Goal: Task Accomplishment & Management: Complete application form

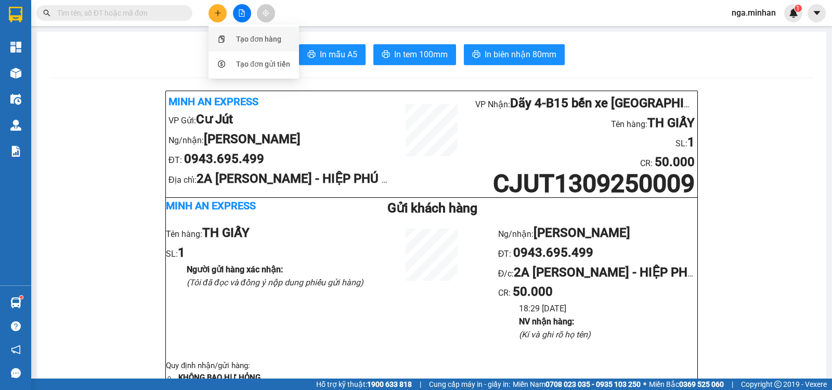
click at [241, 38] on div "Tạo đơn hàng" at bounding box center [258, 38] width 45 height 11
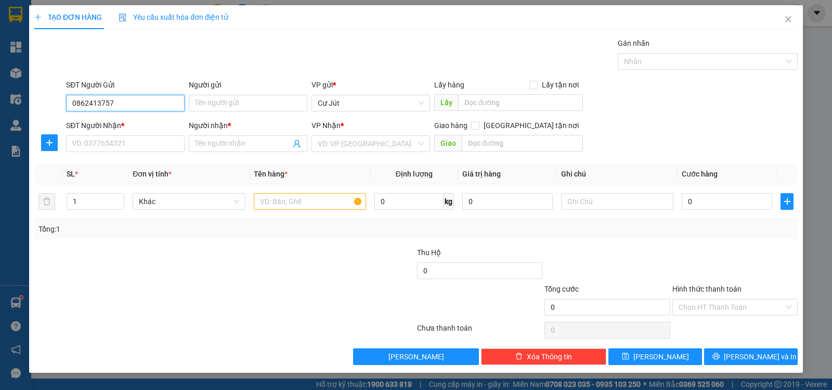
drag, startPoint x: 123, startPoint y: 101, endPoint x: 25, endPoint y: 120, distance: 99.1
click at [25, 120] on div "TẠO ĐƠN HÀNG Yêu cầu xuất hóa đơn điện tử Transit Pickup Surcharge Ids Transit …" at bounding box center [416, 195] width 832 height 390
type input "0862413757"
click at [119, 140] on input "SĐT Người Nhận *" at bounding box center [125, 143] width 119 height 17
paste input "0862413757"
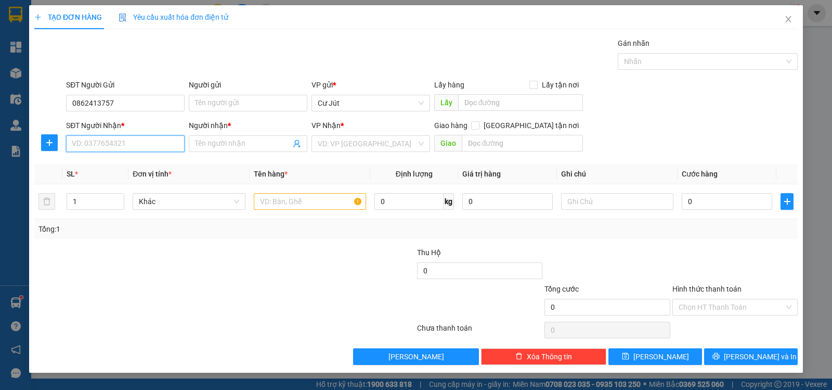
type input "0862413757"
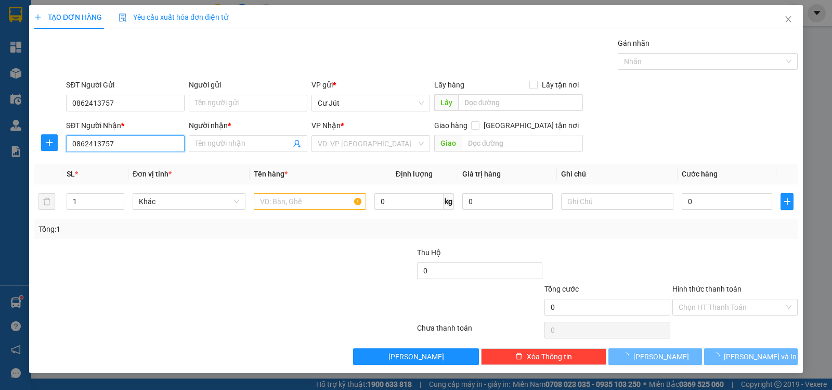
click at [141, 144] on input "0862413757" at bounding box center [125, 143] width 119 height 17
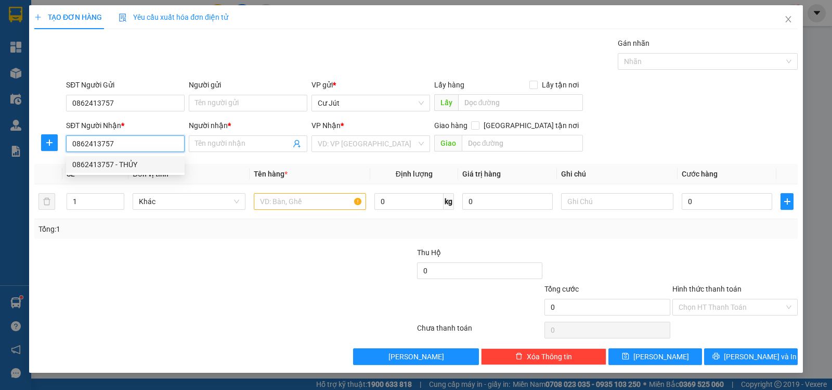
click at [124, 167] on div "0862413757 - THỦY" at bounding box center [125, 164] width 106 height 11
type input "THỦY"
type input "0862413757"
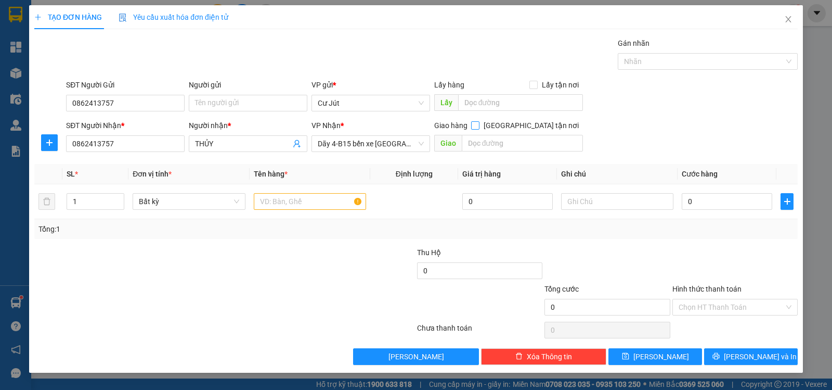
click at [478, 124] on input "[GEOGRAPHIC_DATA] tận nơi" at bounding box center [474, 124] width 7 height 7
checkbox input "true"
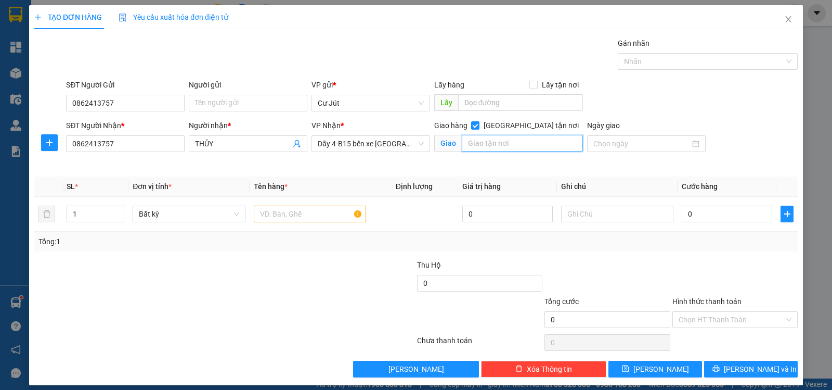
click at [521, 145] on input "text" at bounding box center [523, 143] width 122 height 17
click at [535, 149] on input "1/15 [PERSON_NAME] - [GEOGRAPHIC_DATA]" at bounding box center [523, 143] width 122 height 17
type input "1/15 [PERSON_NAME] - tân bình"
click at [278, 210] on input "text" at bounding box center [310, 213] width 112 height 17
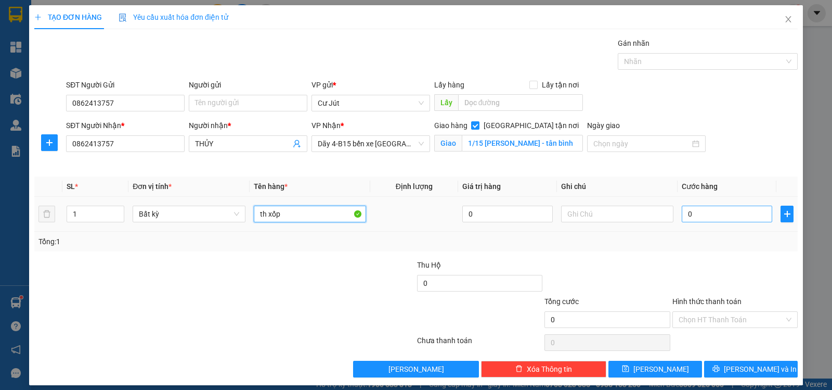
type input "th xốp"
click at [697, 217] on input "0" at bounding box center [727, 213] width 90 height 17
type input "5"
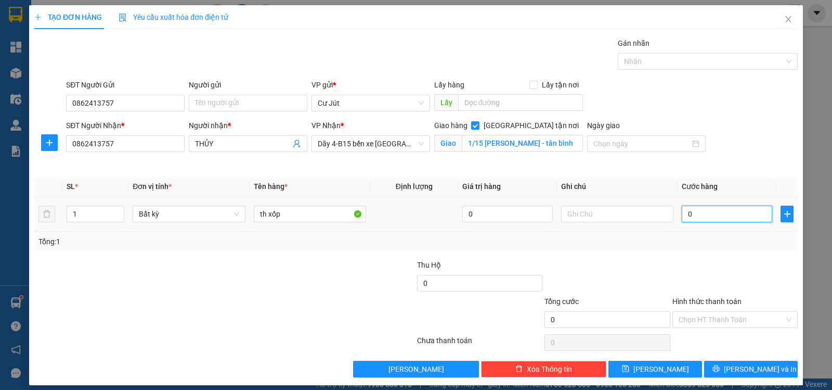
type input "5"
type input "50"
type input "50.000"
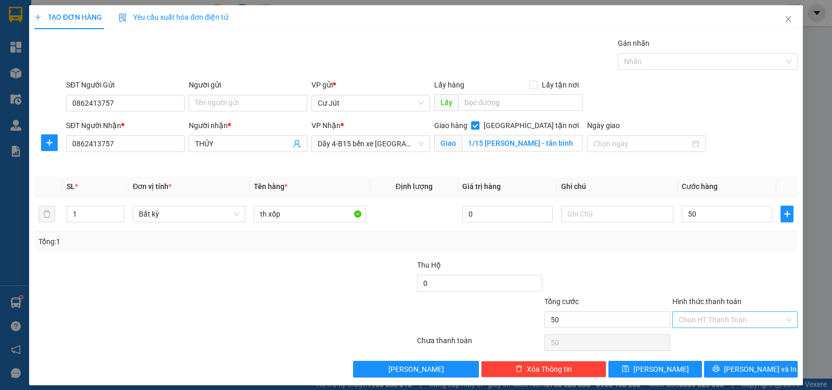
type input "50.000"
click at [736, 319] on input "Hình thức thanh toán" at bounding box center [732, 320] width 106 height 16
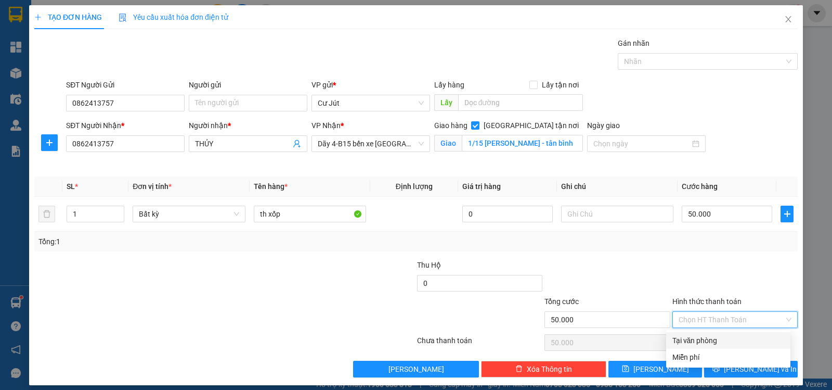
click at [734, 337] on div "Tại văn phòng" at bounding box center [728, 339] width 112 height 11
type input "0"
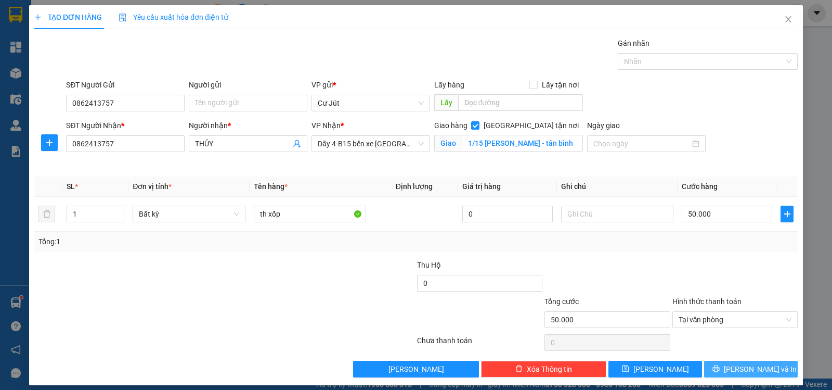
click at [756, 364] on span "[PERSON_NAME] và In" at bounding box center [760, 368] width 73 height 11
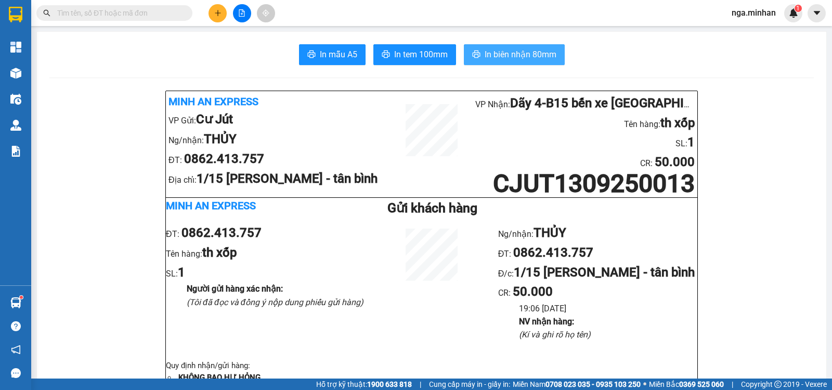
click at [536, 51] on span "In biên nhận 80mm" at bounding box center [521, 54] width 72 height 13
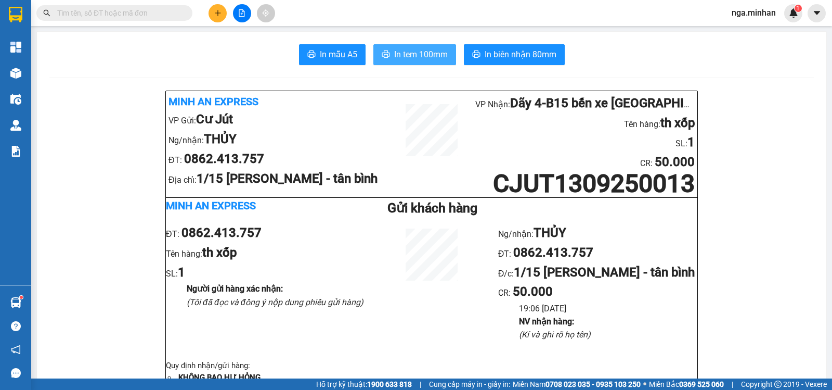
click at [429, 53] on span "In tem 100mm" at bounding box center [421, 54] width 54 height 13
click at [218, 17] on button at bounding box center [218, 13] width 18 height 18
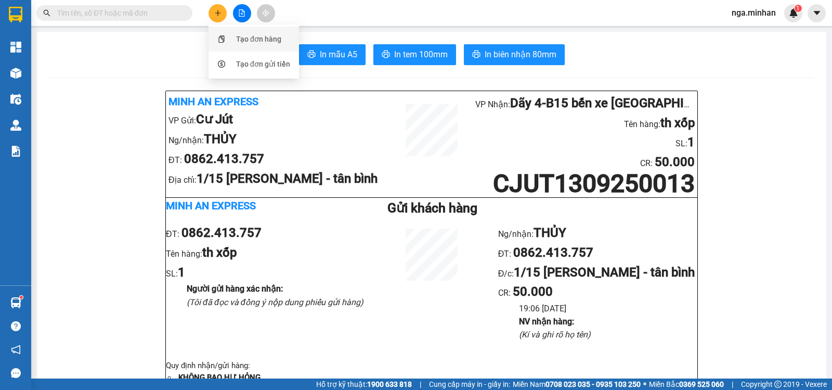
click at [274, 38] on div "Tạo đơn hàng" at bounding box center [258, 38] width 45 height 11
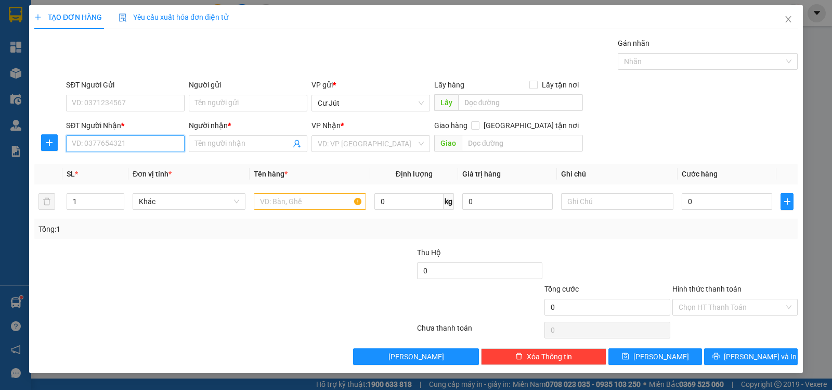
click at [137, 143] on input "SĐT Người Nhận *" at bounding box center [125, 143] width 119 height 17
click at [102, 143] on input "SĐT Người Nhận *" at bounding box center [125, 143] width 119 height 17
type input "0355221878"
click at [119, 165] on div "0355221878 - như anh" at bounding box center [125, 164] width 106 height 11
type input "như anh"
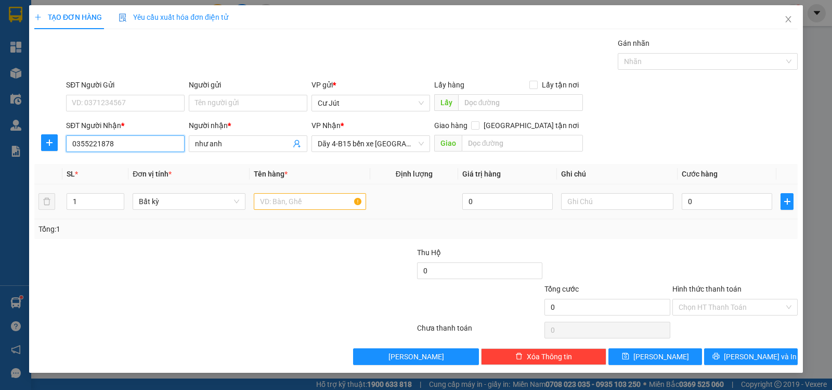
type input "0355221878"
click at [277, 204] on input "text" at bounding box center [310, 201] width 112 height 17
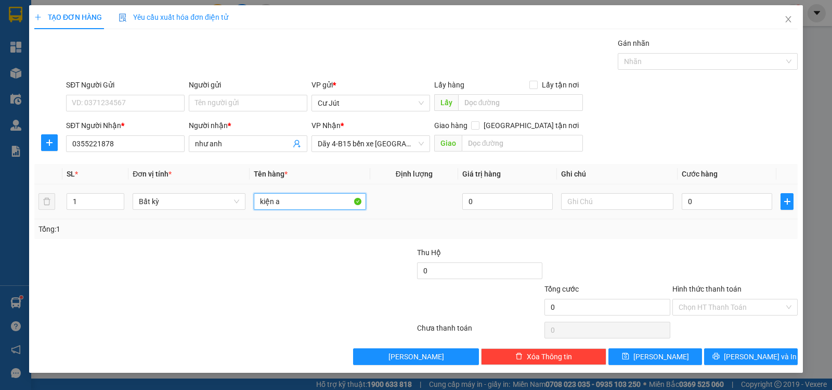
type input "kiện"
click at [709, 203] on input "0" at bounding box center [727, 201] width 90 height 17
click at [740, 353] on button "[PERSON_NAME] và In" at bounding box center [751, 356] width 94 height 17
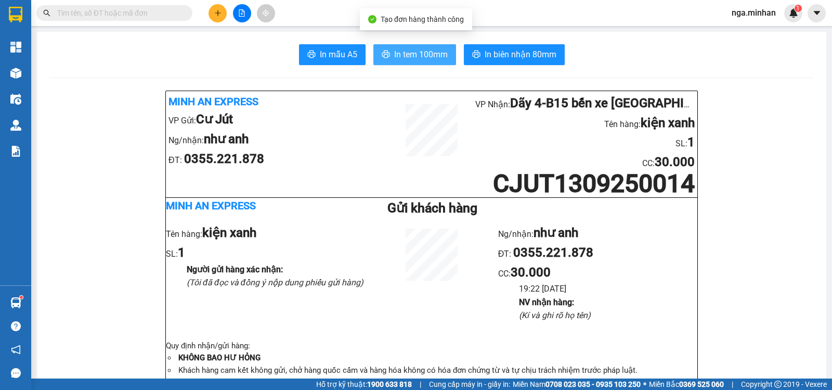
click at [434, 57] on span "In tem 100mm" at bounding box center [421, 54] width 54 height 13
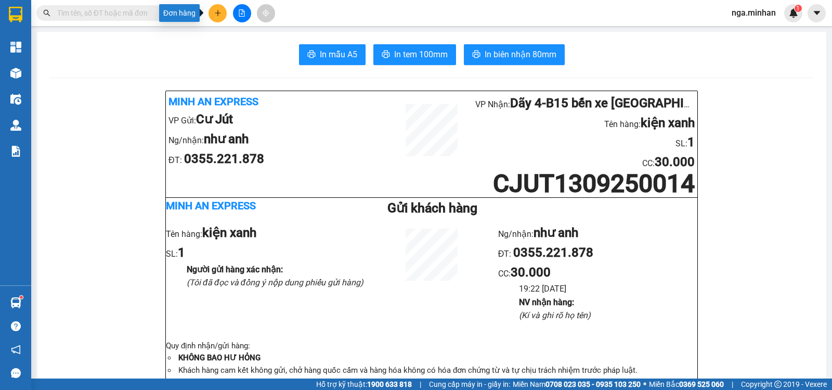
click at [221, 14] on icon "plus" at bounding box center [217, 12] width 7 height 7
click at [261, 40] on div "Tạo đơn hàng" at bounding box center [258, 38] width 45 height 11
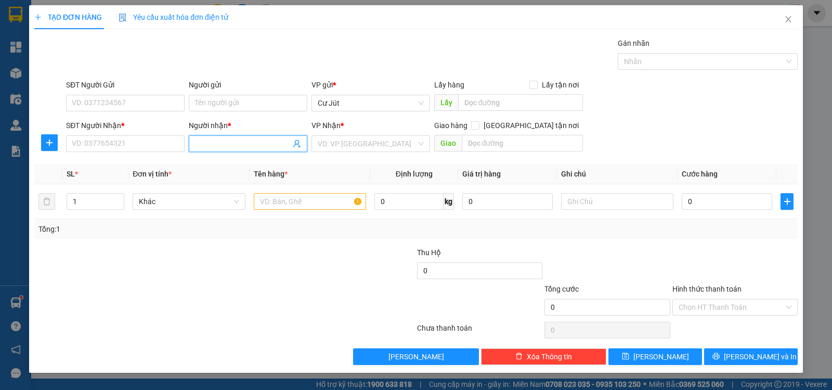
click at [216, 146] on input "Người nhận *" at bounding box center [243, 143] width 96 height 11
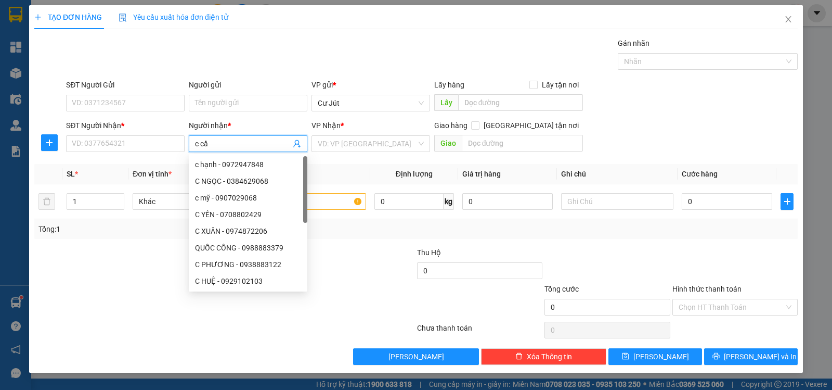
type input "c cần"
click at [237, 166] on div "C CẦN - 0142345678" at bounding box center [248, 164] width 106 height 11
type input "0142345678"
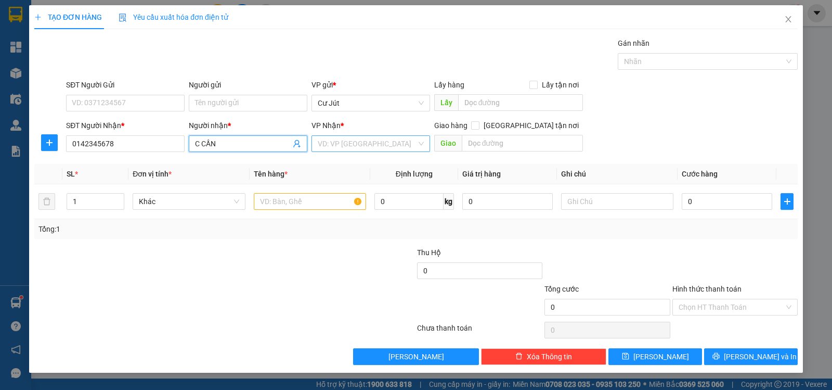
type input "C CẦN"
click at [361, 143] on input "search" at bounding box center [367, 144] width 99 height 16
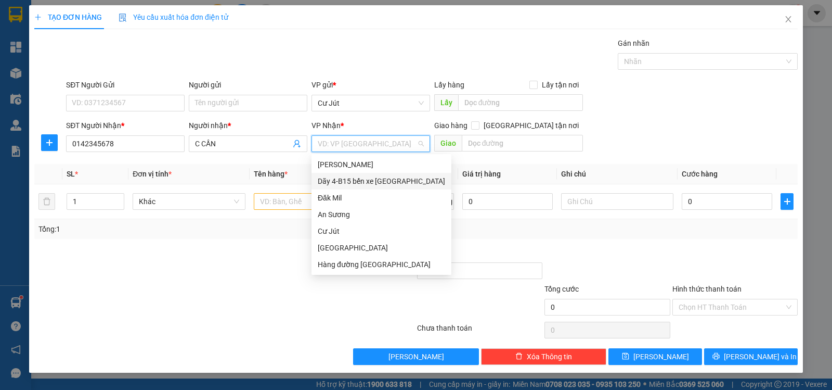
click at [360, 180] on div "Dãy 4-B15 bến xe [GEOGRAPHIC_DATA]" at bounding box center [381, 180] width 127 height 11
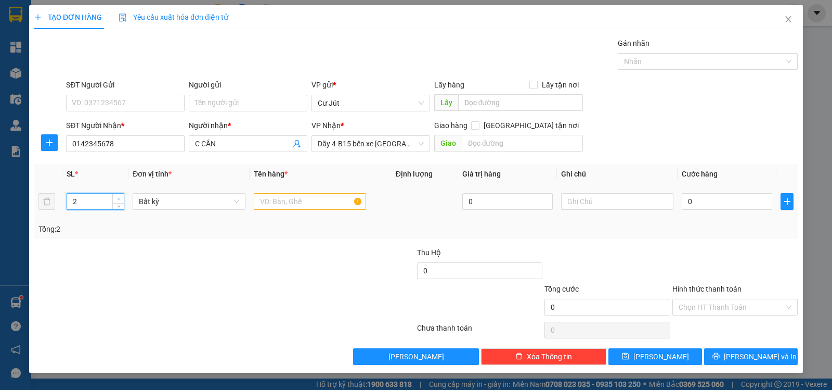
click at [120, 200] on icon "up" at bounding box center [119, 199] width 4 height 4
type input "3"
click at [120, 200] on icon "up" at bounding box center [119, 199] width 4 height 4
click at [291, 201] on input "text" at bounding box center [310, 201] width 112 height 17
type input "kiện"
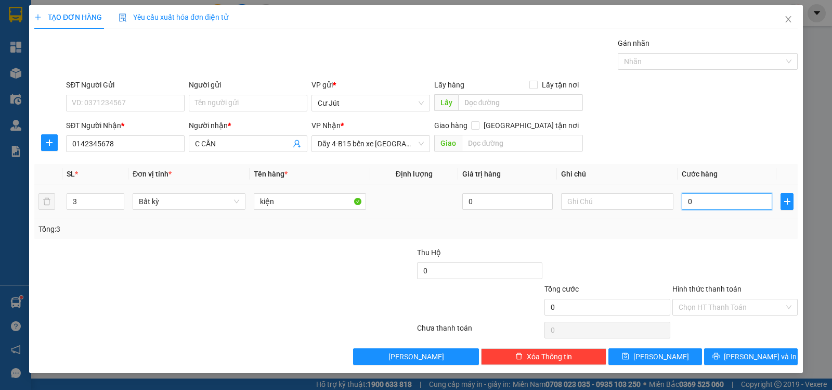
click at [705, 198] on input "0" at bounding box center [727, 201] width 90 height 17
type input "1"
type input "16"
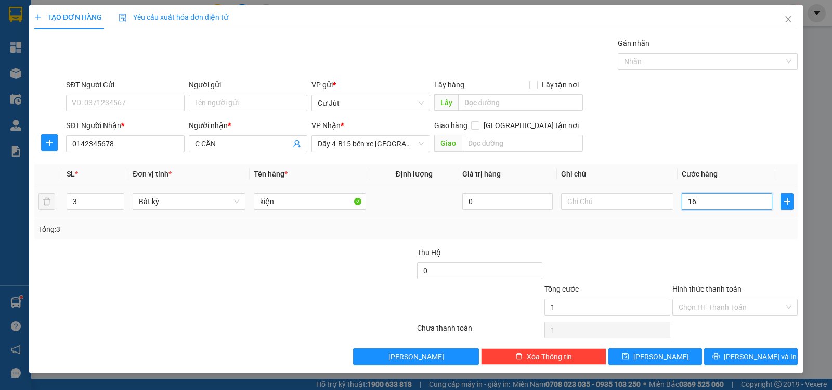
type input "16"
type input "160"
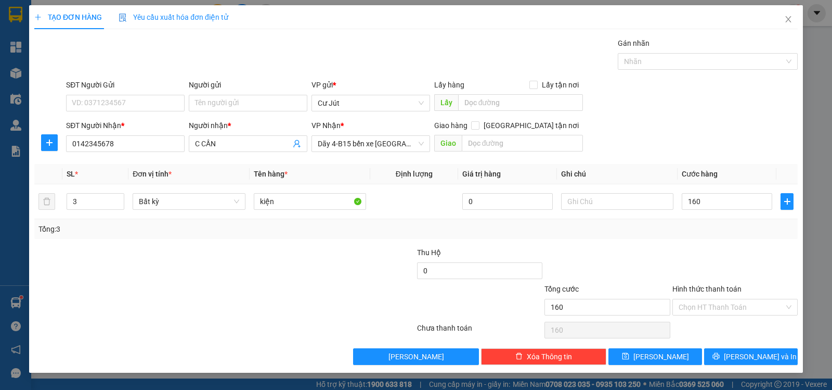
type input "160.000"
drag, startPoint x: 735, startPoint y: 305, endPoint x: 730, endPoint y: 316, distance: 11.6
click at [730, 316] on div "Hình thức thanh toán Chọn HT Thanh Toán" at bounding box center [734, 301] width 125 height 36
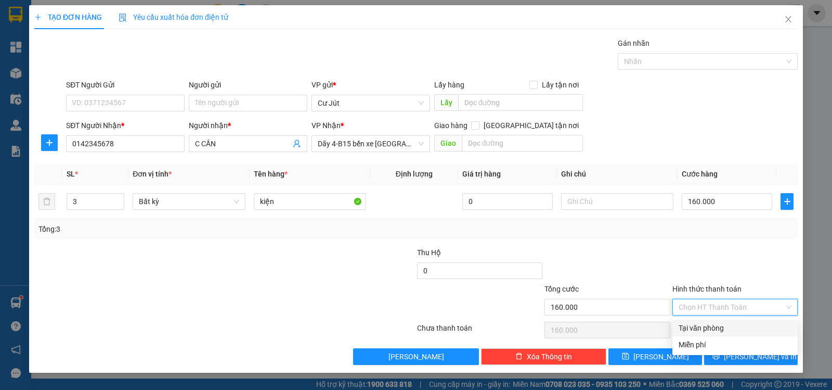
click at [730, 326] on div "Tại văn phòng" at bounding box center [735, 327] width 113 height 11
type input "0"
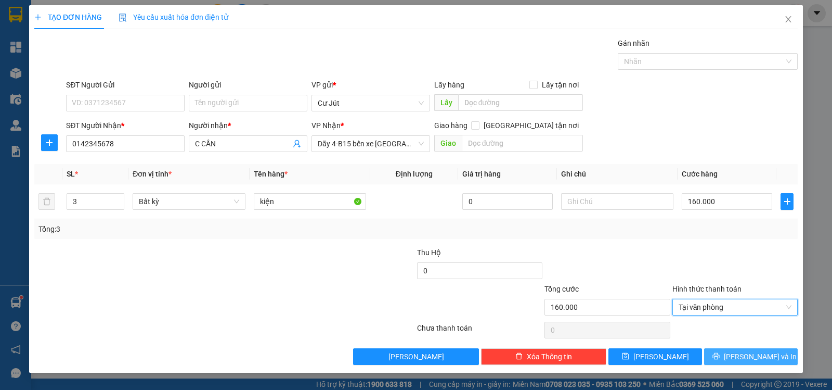
click at [729, 354] on button "[PERSON_NAME] và In" at bounding box center [751, 356] width 94 height 17
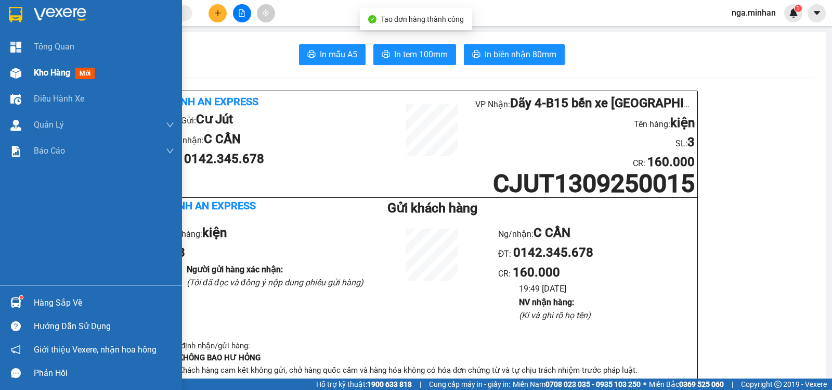
click at [18, 71] on img at bounding box center [15, 73] width 11 height 11
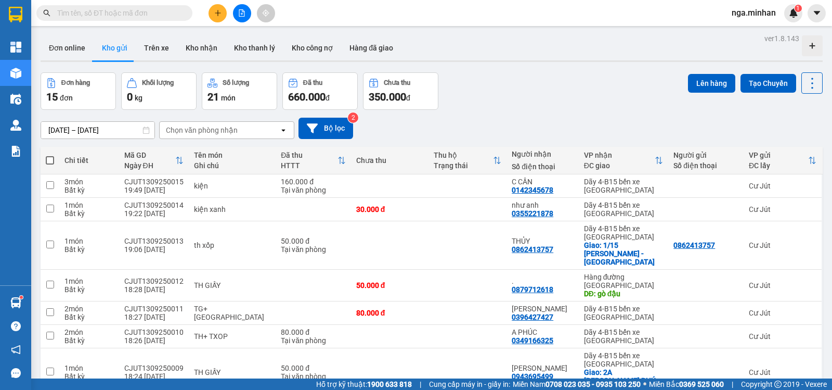
click at [240, 10] on icon "file-add" at bounding box center [241, 12] width 7 height 7
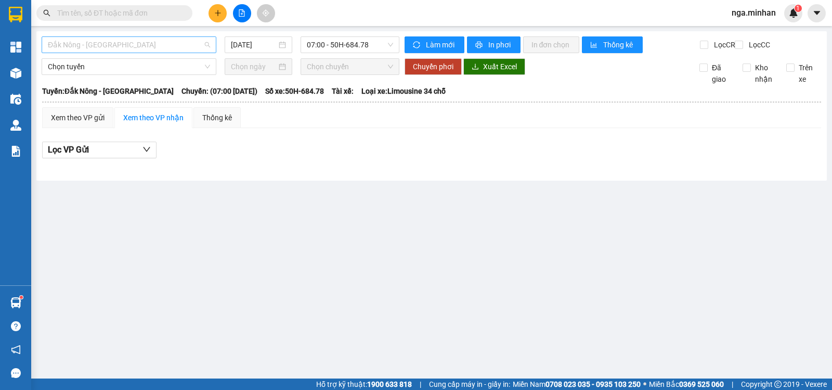
click at [137, 48] on span "Đắk Nông - [GEOGRAPHIC_DATA]" at bounding box center [129, 45] width 162 height 16
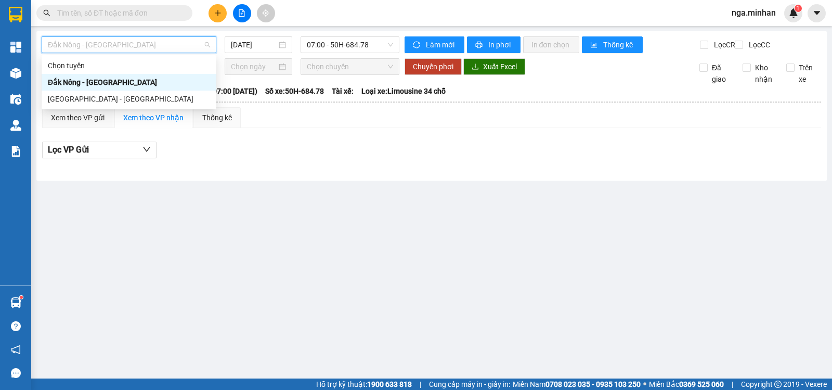
click at [119, 46] on span "Đắk Nông - [GEOGRAPHIC_DATA]" at bounding box center [129, 45] width 162 height 16
click at [89, 96] on div "[GEOGRAPHIC_DATA] - [GEOGRAPHIC_DATA]" at bounding box center [129, 98] width 162 height 11
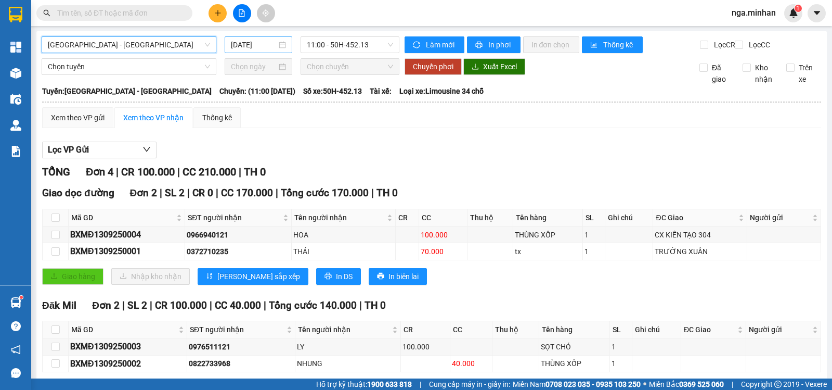
click at [235, 48] on input "[DATE]" at bounding box center [254, 44] width 46 height 11
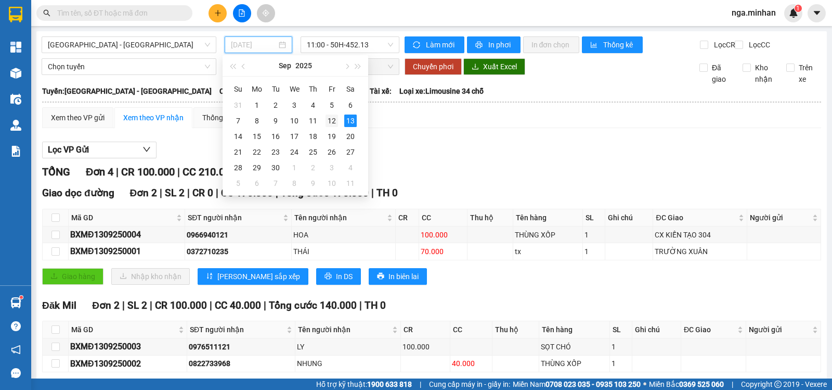
click at [331, 121] on div "12" at bounding box center [332, 120] width 12 height 12
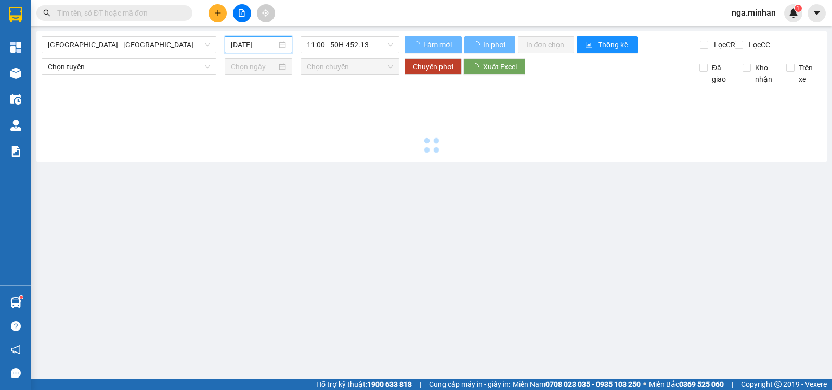
type input "[DATE]"
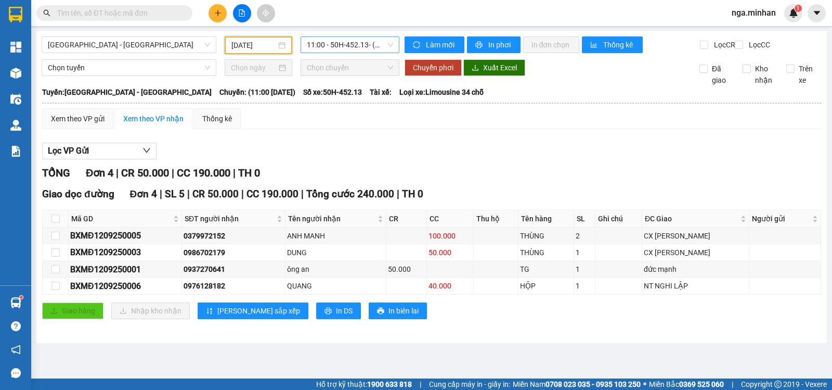
click at [358, 41] on span "11:00 - 50H-452.13 - (Đã hủy)" at bounding box center [350, 45] width 86 height 16
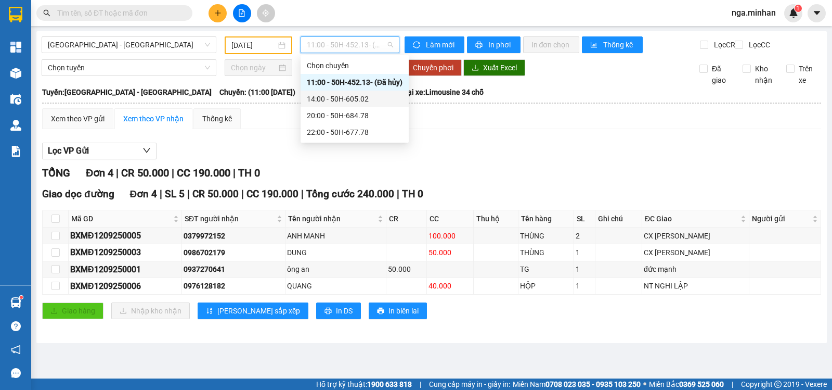
click at [367, 96] on div "14:00 - 50H-605.02" at bounding box center [355, 98] width 96 height 11
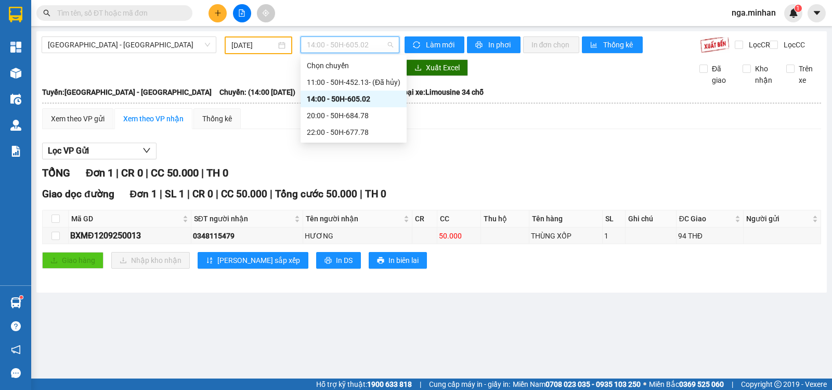
click at [354, 46] on span "14:00 - 50H-605.02" at bounding box center [350, 45] width 86 height 16
click at [371, 116] on div "20:00 - 50H-684.78" at bounding box center [354, 115] width 94 height 11
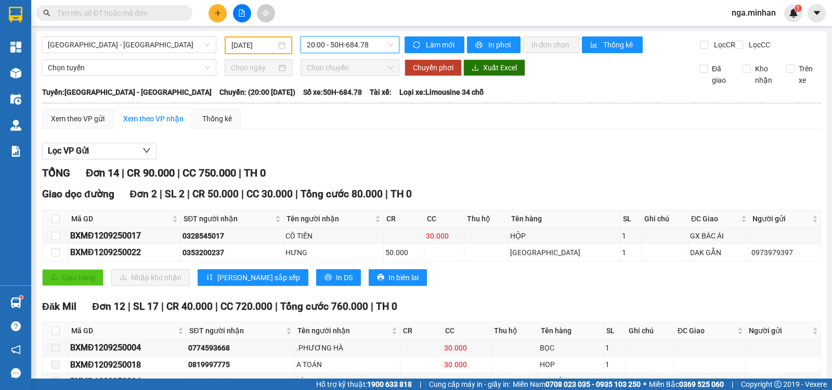
click at [350, 49] on span "20:00 - 50H-684.78" at bounding box center [350, 45] width 86 height 16
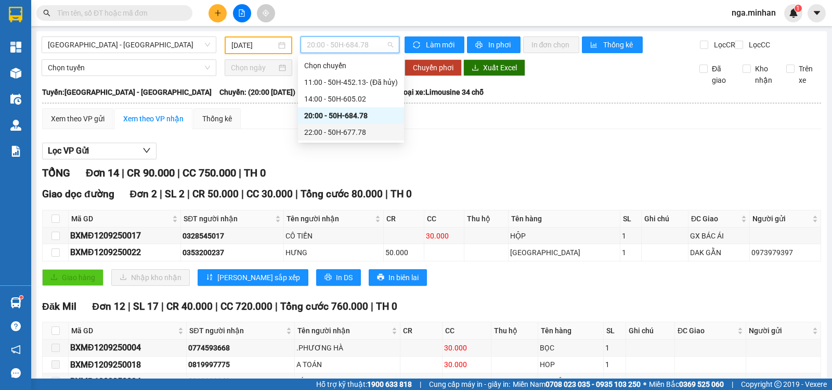
click at [361, 130] on div "22:00 - 50H-677.78" at bounding box center [351, 131] width 94 height 11
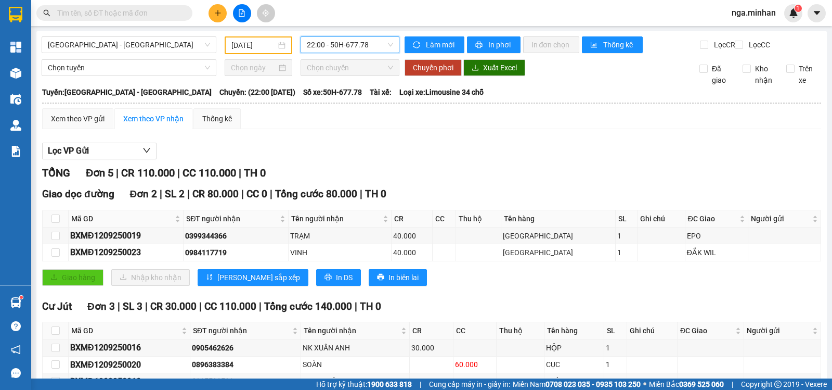
click at [311, 42] on span "22:00 - 50H-677.78" at bounding box center [350, 45] width 86 height 16
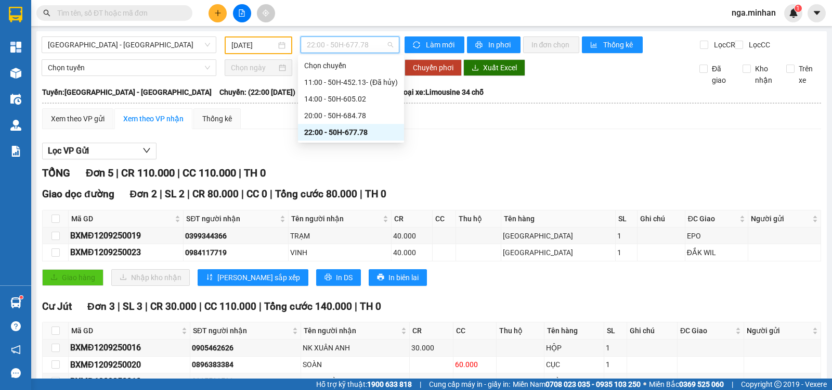
click at [434, 146] on div "Lọc VP Gửi TỔNG Đơn 5 | CR 110.000 | CC 110.000 | TH 0 Giao dọc đường Đơn 2 | …" at bounding box center [431, 282] width 779 height 290
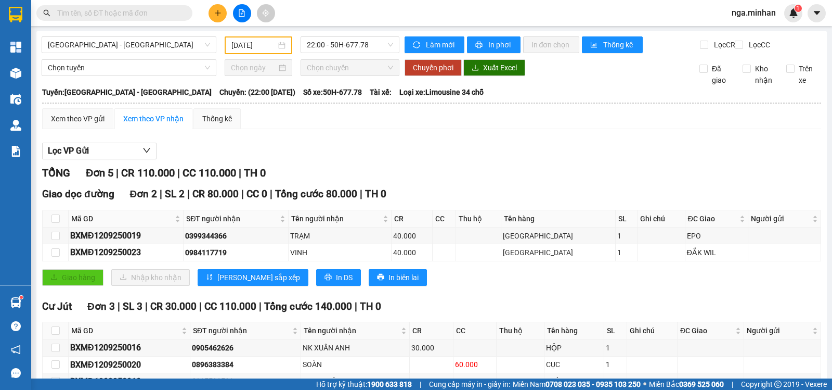
click at [247, 54] on div "[DATE]" at bounding box center [259, 45] width 68 height 18
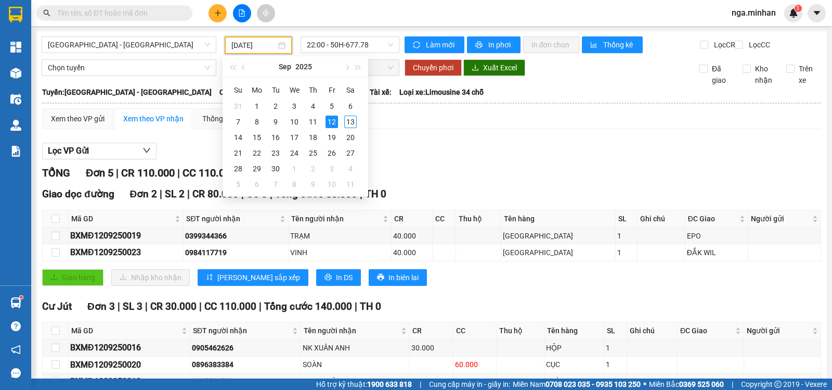
click at [430, 121] on div "Xem theo VP gửi Xem theo VP nhận Thống kê" at bounding box center [431, 118] width 779 height 21
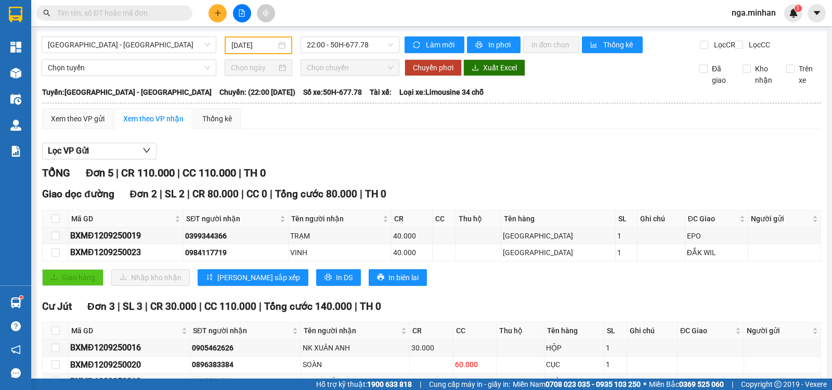
click at [333, 50] on span "22:00 - 50H-677.78" at bounding box center [350, 45] width 86 height 16
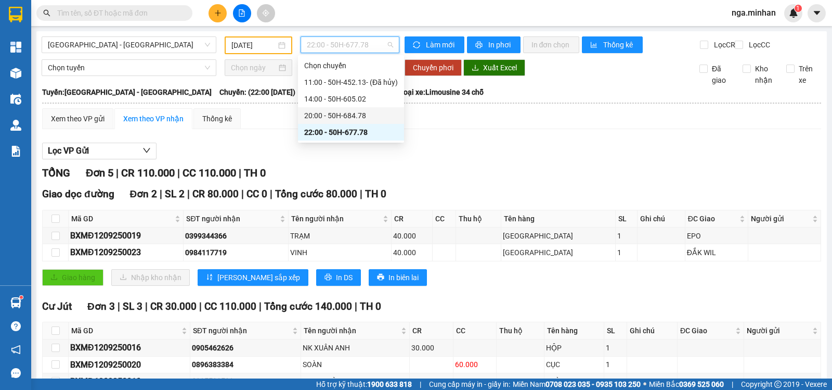
click at [340, 111] on div "20:00 - 50H-684.78" at bounding box center [351, 115] width 94 height 11
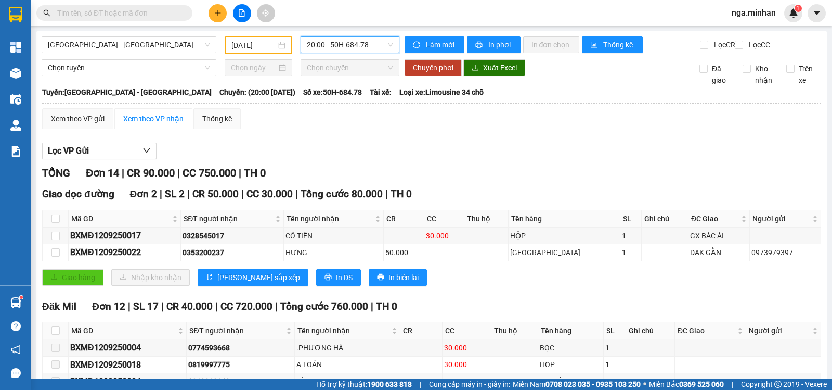
click at [355, 47] on span "20:00 - 50H-684.78" at bounding box center [350, 45] width 86 height 16
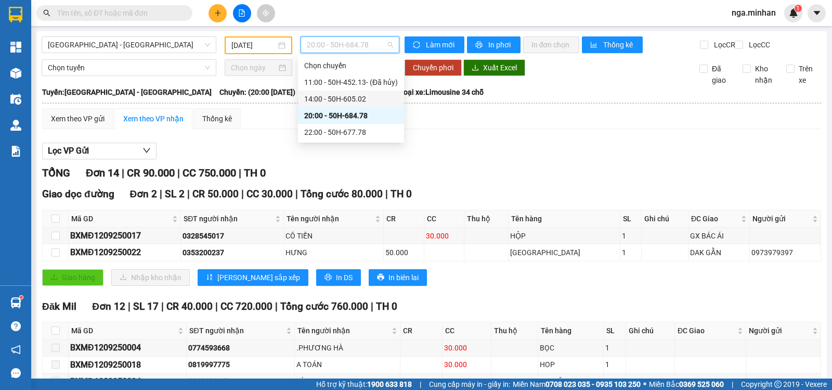
click at [365, 95] on div "14:00 - 50H-605.02" at bounding box center [351, 98] width 94 height 11
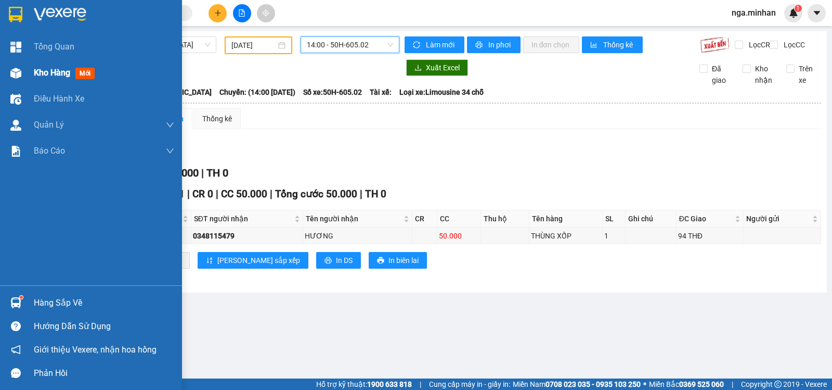
click at [30, 67] on div "Kho hàng mới" at bounding box center [91, 73] width 182 height 26
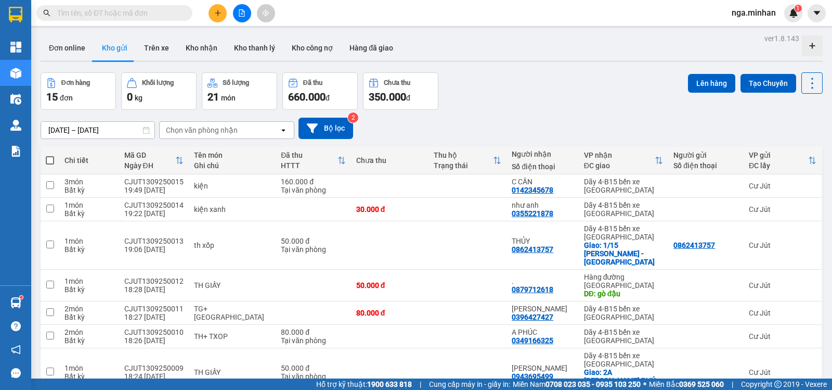
checkbox input "true"
click at [706, 85] on button "Lên hàng" at bounding box center [711, 83] width 47 height 19
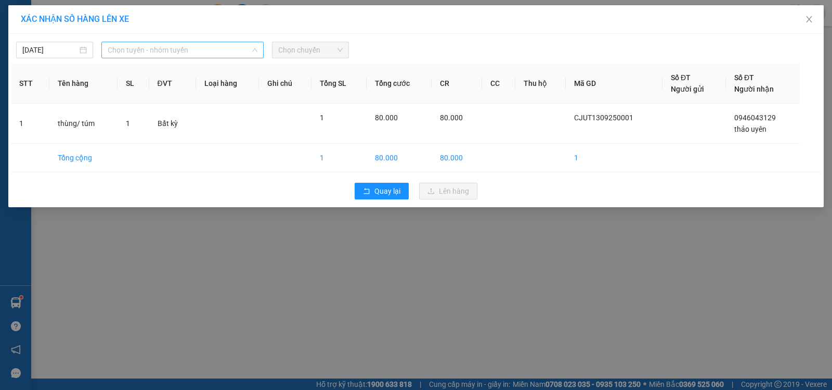
click at [184, 47] on span "Chọn tuyến - nhóm tuyến" at bounding box center [183, 50] width 150 height 16
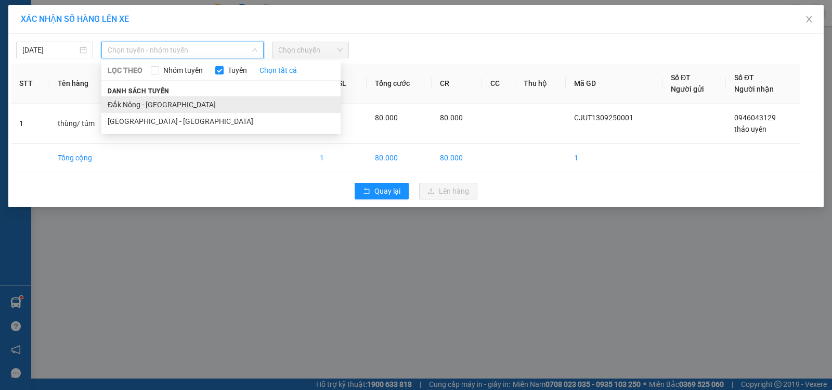
click at [157, 105] on li "Đắk Nông - [GEOGRAPHIC_DATA]" at bounding box center [220, 104] width 239 height 17
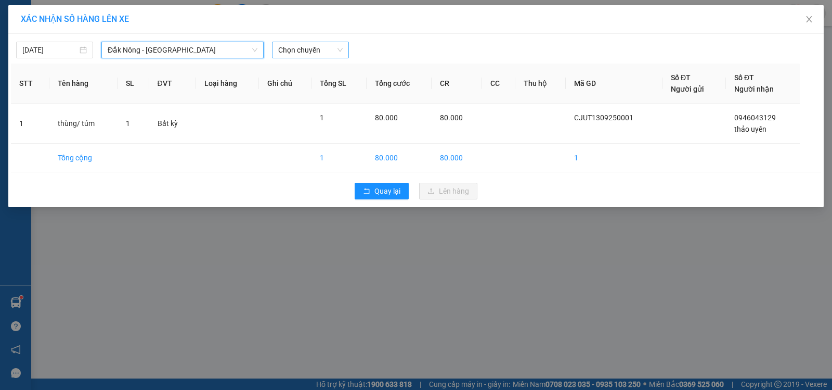
click at [310, 49] on span "Chọn chuyến" at bounding box center [310, 50] width 64 height 16
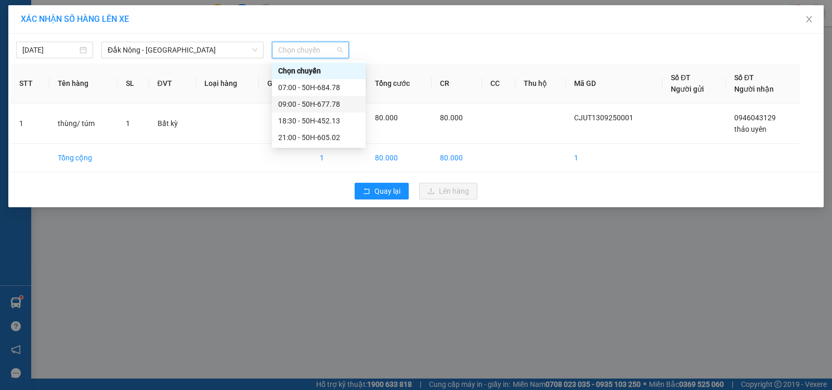
click at [319, 106] on div "09:00 - 50H-677.78" at bounding box center [318, 103] width 81 height 11
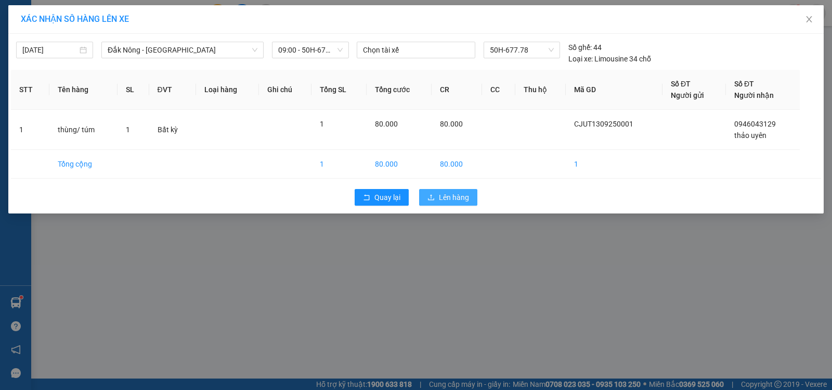
click at [463, 193] on span "Lên hàng" at bounding box center [454, 196] width 30 height 11
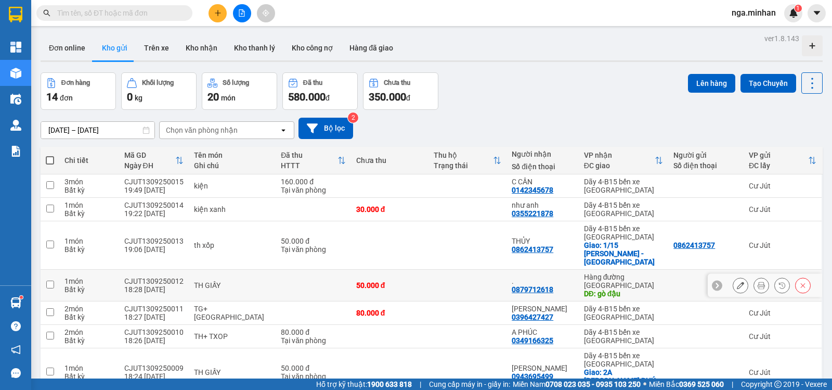
drag, startPoint x: 510, startPoint y: 45, endPoint x: 550, endPoint y: 54, distance: 41.0
click at [553, 277] on div ". 0879712618" at bounding box center [543, 285] width 62 height 17
checkbox input "true"
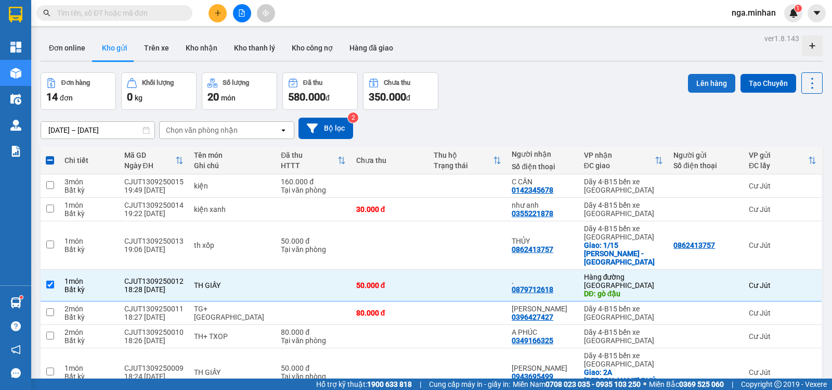
click at [697, 78] on button "Lên hàng" at bounding box center [711, 83] width 47 height 19
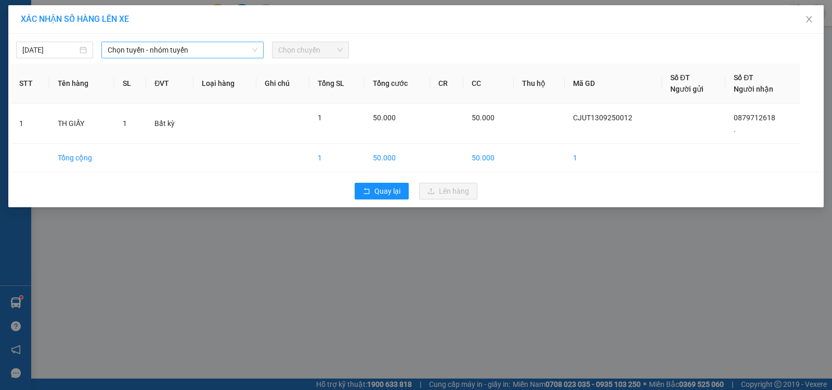
click at [174, 57] on span "Chọn tuyến - nhóm tuyến" at bounding box center [183, 50] width 150 height 16
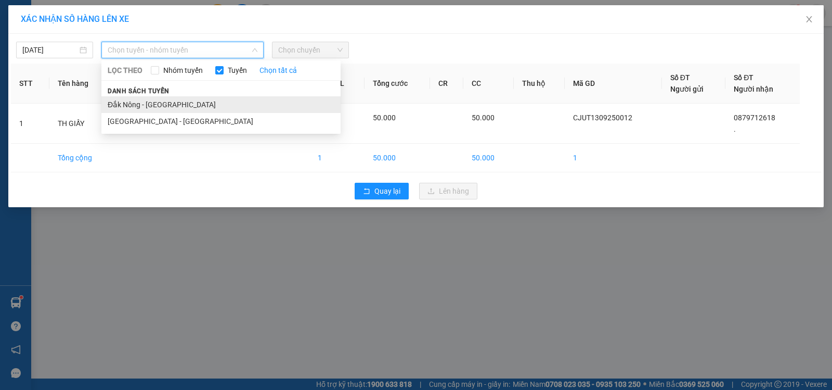
click at [170, 101] on li "Đắk Nông - [GEOGRAPHIC_DATA]" at bounding box center [220, 104] width 239 height 17
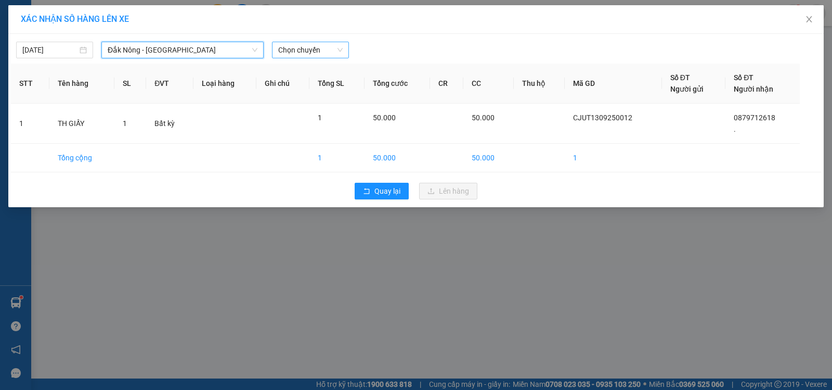
click at [309, 47] on span "Chọn chuyến" at bounding box center [310, 50] width 64 height 16
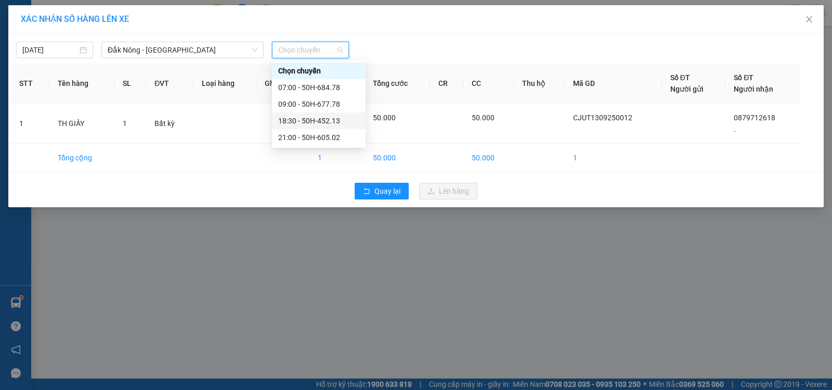
click at [326, 121] on div "18:30 - 50H-452.13" at bounding box center [318, 120] width 81 height 11
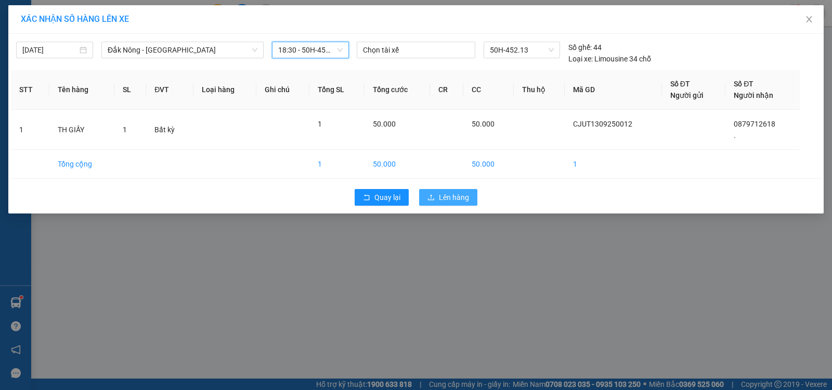
click at [449, 198] on span "Lên hàng" at bounding box center [454, 196] width 30 height 11
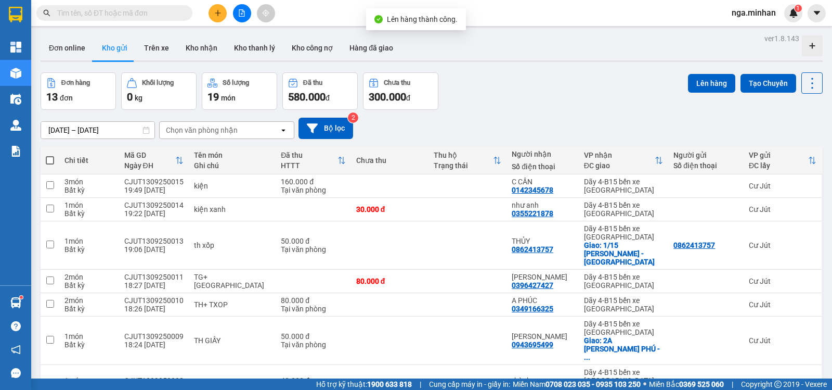
click at [49, 159] on span at bounding box center [50, 160] width 8 height 8
click at [50, 155] on input "checkbox" at bounding box center [50, 155] width 0 height 0
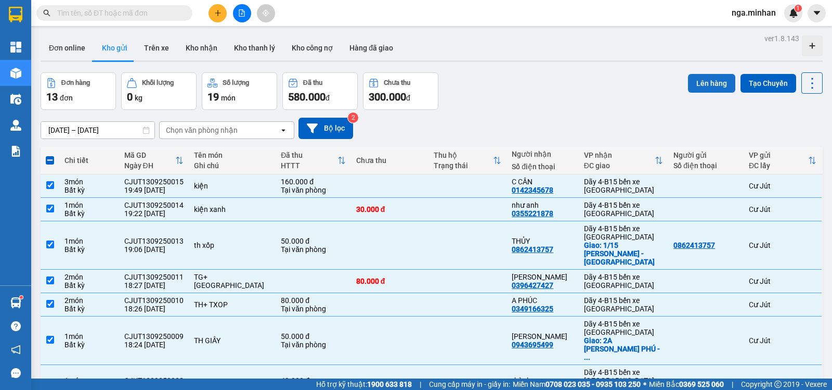
click at [707, 85] on button "Lên hàng" at bounding box center [711, 83] width 47 height 19
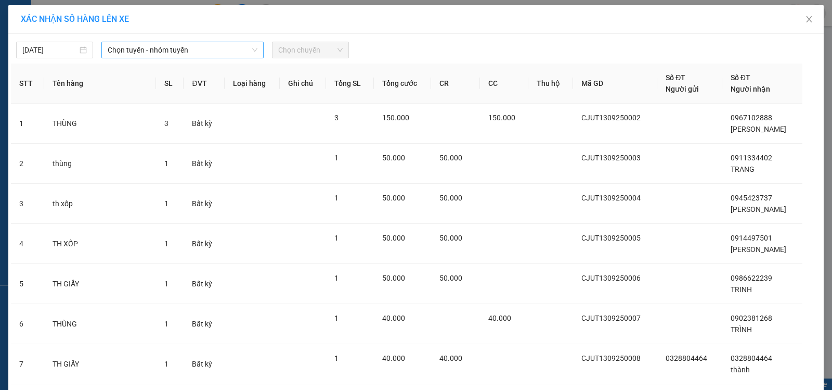
click at [196, 51] on span "Chọn tuyến - nhóm tuyến" at bounding box center [183, 50] width 150 height 16
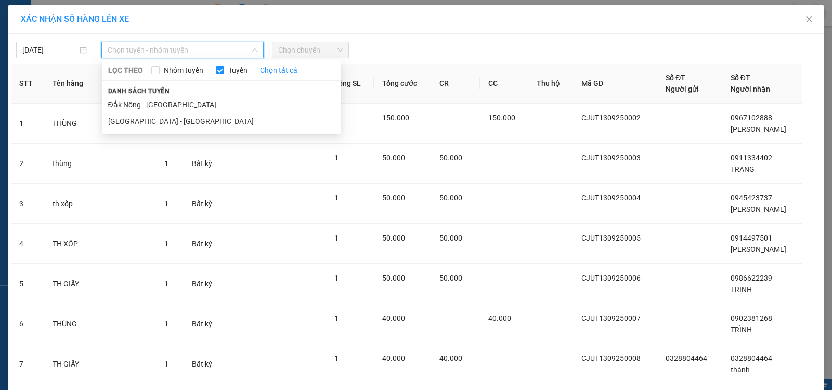
drag, startPoint x: 156, startPoint y: 98, endPoint x: 287, endPoint y: 76, distance: 132.9
click at [156, 99] on li "Đắk Nông - [GEOGRAPHIC_DATA]" at bounding box center [221, 104] width 239 height 17
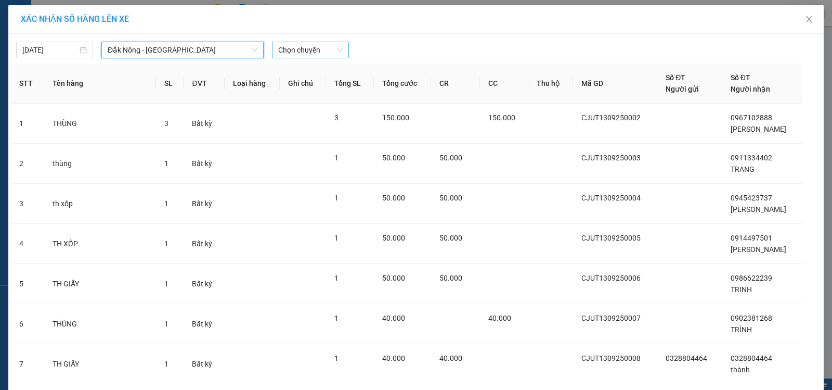
click at [329, 53] on span "Chọn chuyến" at bounding box center [310, 50] width 64 height 16
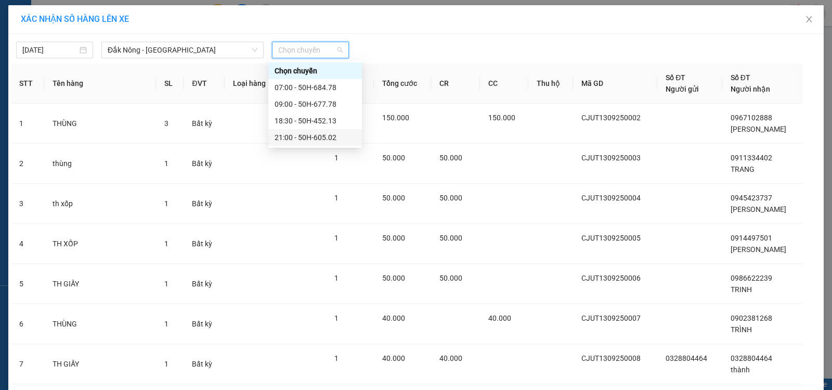
click at [314, 142] on div "21:00 - 50H-605.02" at bounding box center [315, 137] width 81 height 11
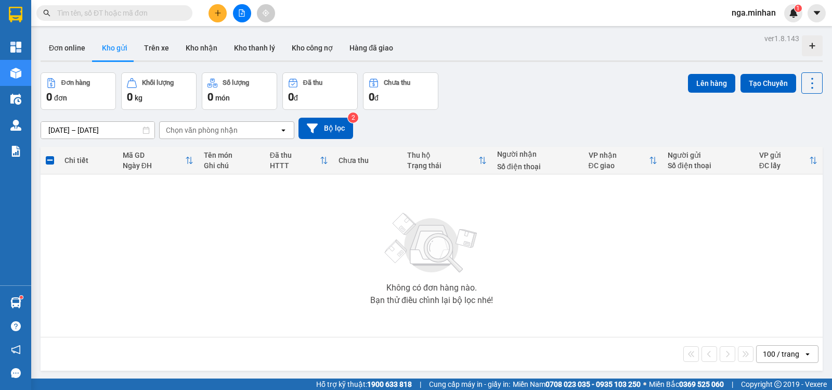
click at [214, 13] on icon "plus" at bounding box center [217, 12] width 7 height 7
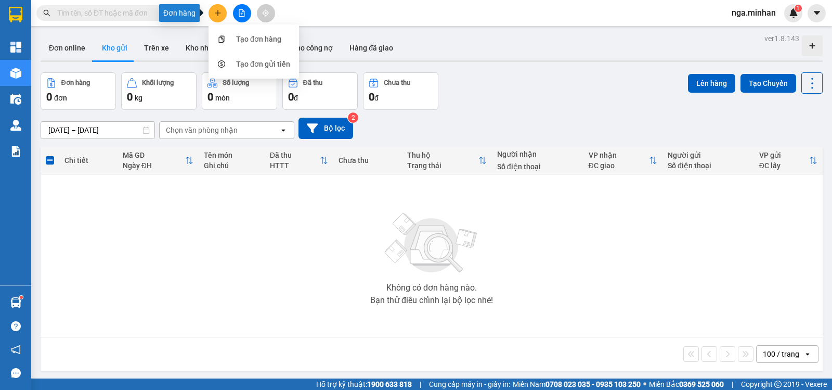
click at [214, 13] on icon "plus" at bounding box center [217, 12] width 7 height 7
click at [258, 33] on div "Tạo đơn hàng" at bounding box center [258, 38] width 45 height 11
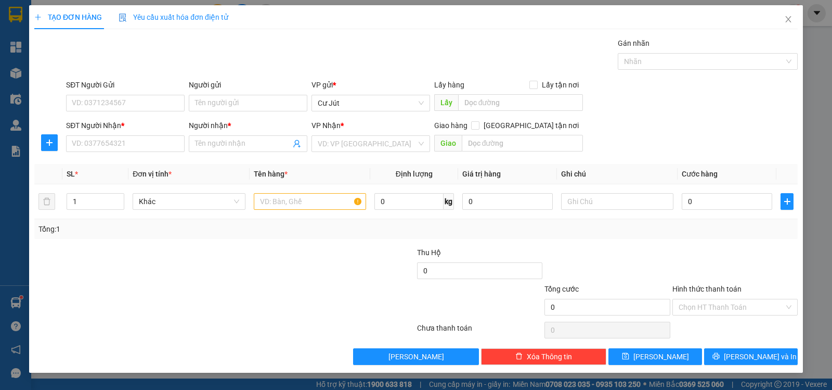
click at [587, 245] on div "Transit Pickup Surcharge Ids Transit Deliver Surcharge Ids Transit Deliver Surc…" at bounding box center [416, 200] width 764 height 327
